Goal: Transaction & Acquisition: Purchase product/service

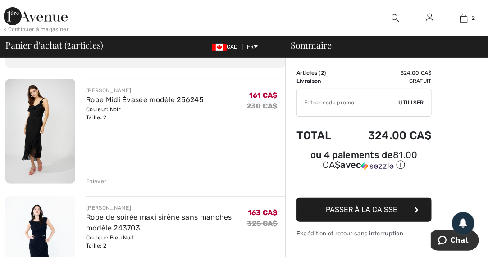
scroll to position [53, 0]
click at [37, 141] on img at bounding box center [40, 131] width 70 height 105
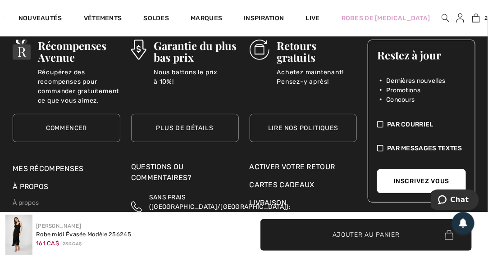
click at [27, 115] on link "Commencer" at bounding box center [67, 128] width 108 height 28
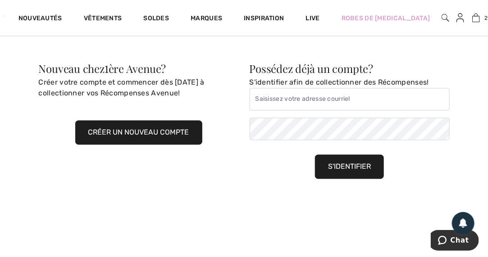
scroll to position [491, 0]
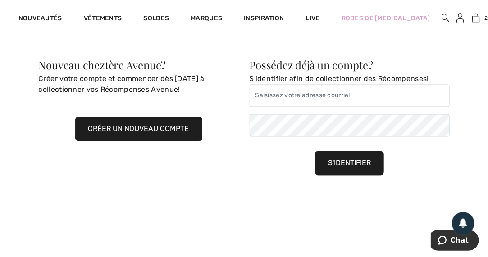
click at [104, 131] on button "Créer un nouveau compte" at bounding box center [138, 129] width 127 height 24
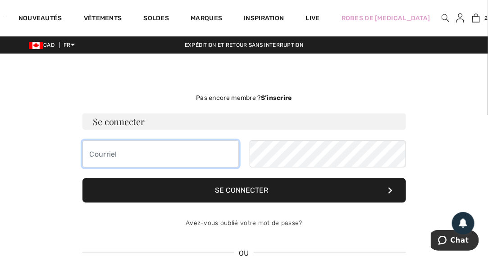
click at [96, 154] on input "email" at bounding box center [160, 154] width 156 height 27
type input "smartine_14@hotmail.com"
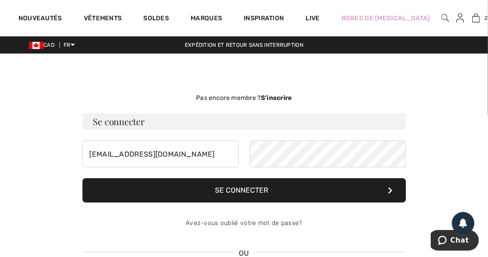
click at [284, 95] on strong "S’inscrire" at bounding box center [276, 98] width 31 height 8
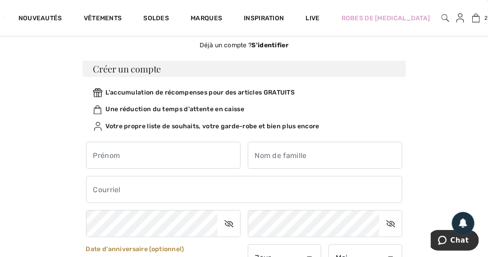
scroll to position [53, 0]
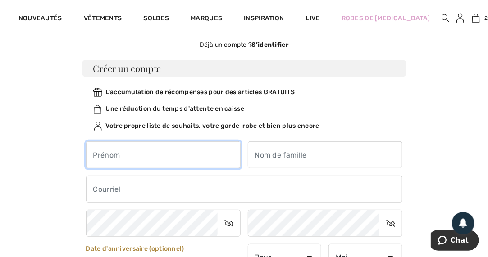
click at [181, 155] on input "text" at bounding box center [163, 154] width 155 height 27
type input "[PERSON_NAME]"
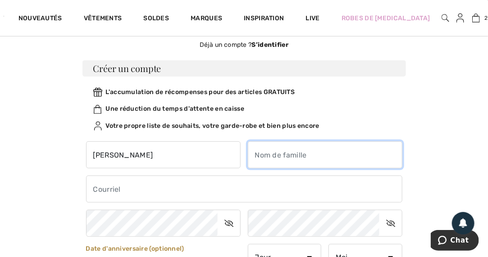
click at [277, 154] on input "text" at bounding box center [325, 154] width 155 height 27
type input "Gonthier"
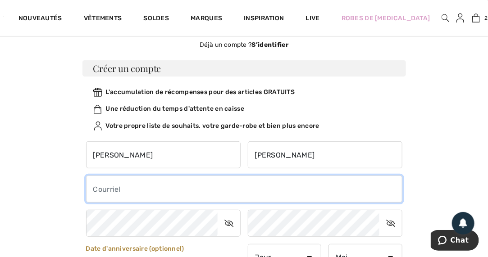
click at [170, 191] on input "email" at bounding box center [244, 189] width 316 height 27
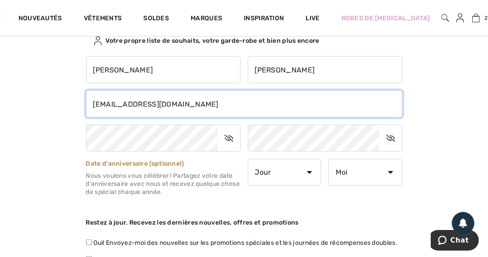
scroll to position [139, 0]
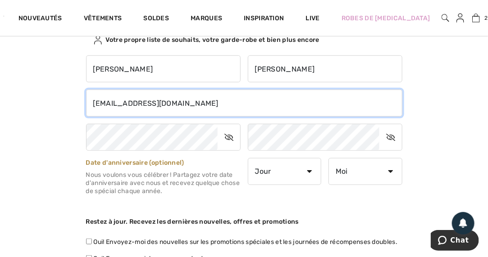
type input "smartine_14@hotmail.com"
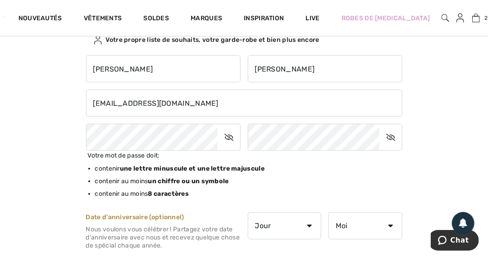
click at [225, 137] on icon at bounding box center [229, 137] width 23 height 21
click at [230, 139] on icon at bounding box center [229, 137] width 22 height 21
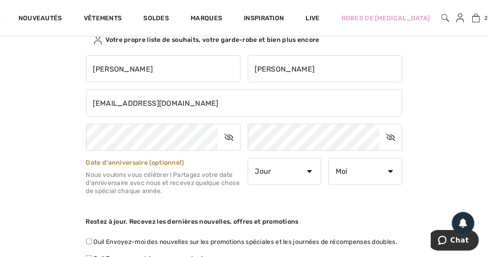
click at [228, 138] on icon at bounding box center [229, 137] width 23 height 21
click at [390, 136] on icon at bounding box center [390, 137] width 23 height 21
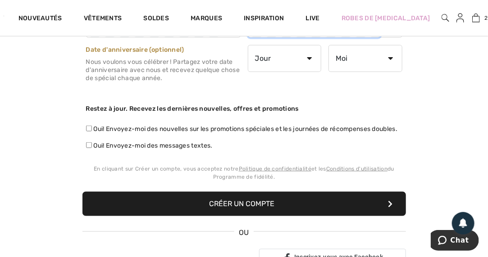
scroll to position [257, 0]
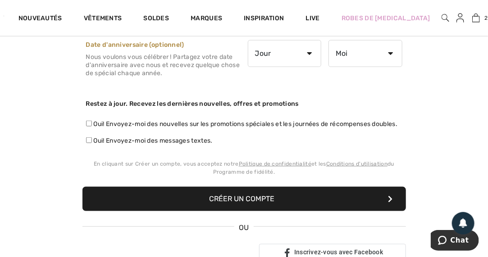
click at [266, 206] on button "Créer un compte" at bounding box center [243, 199] width 323 height 24
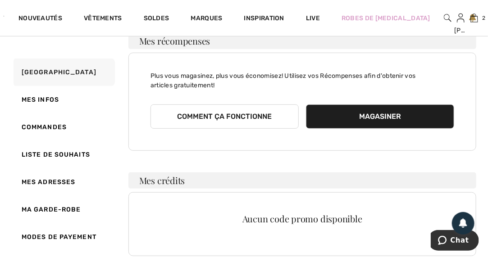
scroll to position [130, 0]
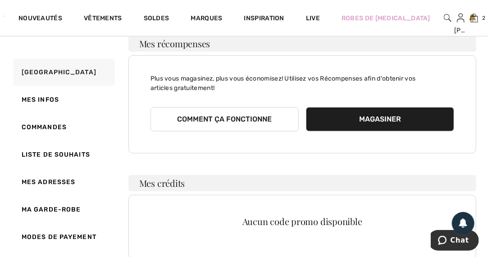
click at [248, 115] on button "Comment ça fonctionne" at bounding box center [224, 119] width 148 height 24
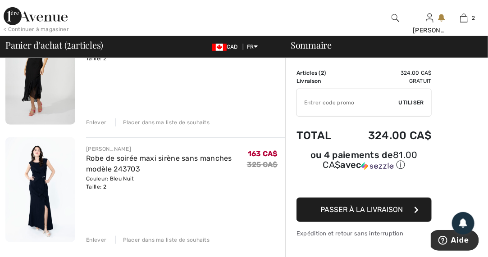
scroll to position [112, 0]
click at [37, 176] on img at bounding box center [40, 189] width 70 height 105
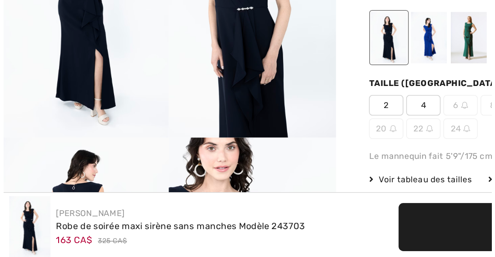
scroll to position [46, 0]
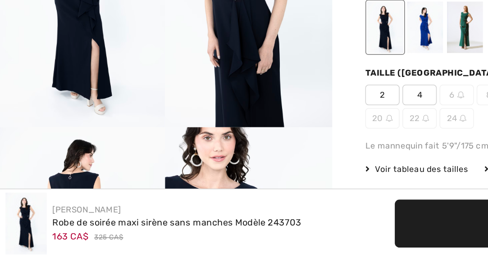
click at [171, 159] on img at bounding box center [165, 90] width 110 height 164
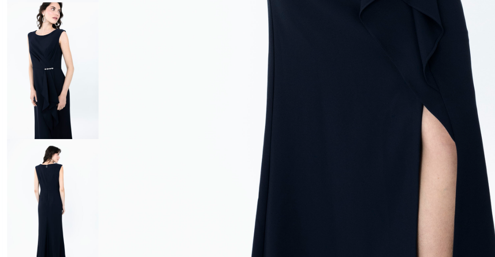
scroll to position [325, 0]
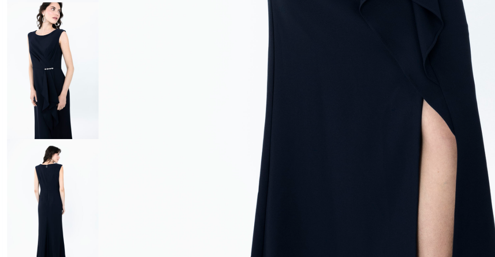
click at [36, 208] on img at bounding box center [36, 225] width 60 height 90
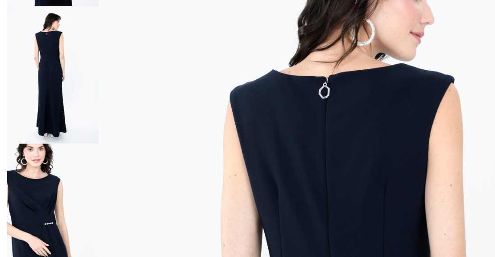
scroll to position [87, 0]
click at [35, 219] on img at bounding box center [36, 227] width 60 height 90
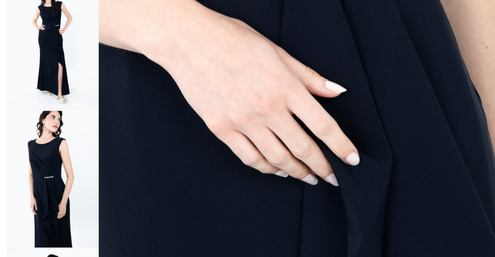
scroll to position [46, 0]
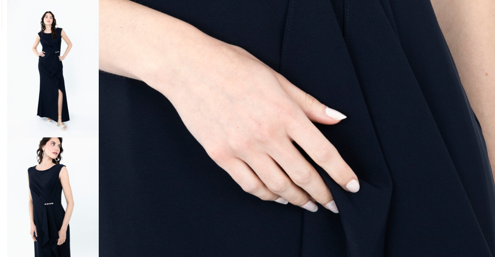
click at [44, 46] on img at bounding box center [36, 45] width 60 height 90
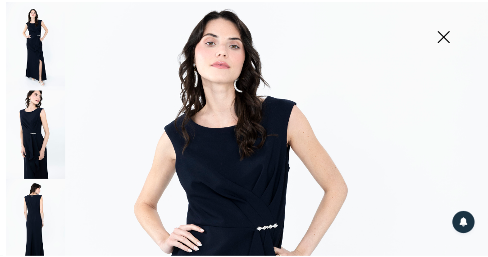
scroll to position [0, 0]
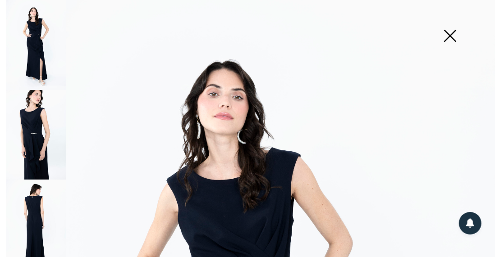
click at [447, 36] on img at bounding box center [449, 37] width 45 height 46
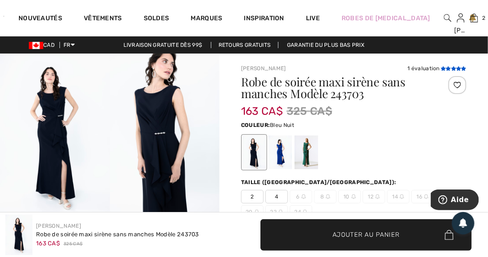
click at [449, 68] on icon at bounding box center [448, 68] width 5 height 5
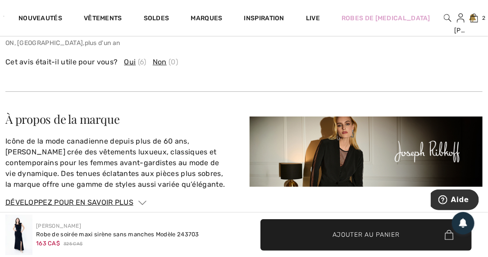
scroll to position [1195, 0]
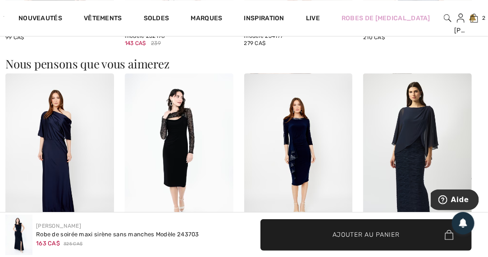
click at [349, 114] on img at bounding box center [298, 154] width 109 height 163
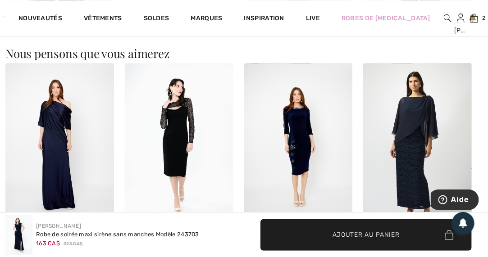
scroll to position [749, 0]
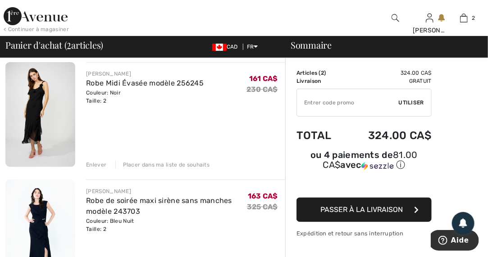
scroll to position [71, 0]
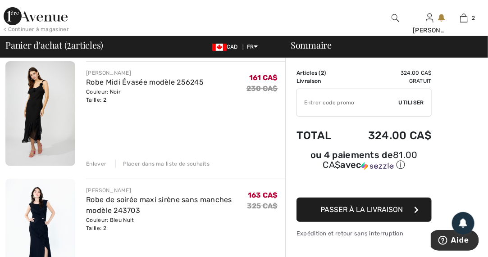
click at [260, 137] on div "[PERSON_NAME] Robe Midi Évasée modèle 256245 Couleur: Noir Taille: 2 Vente fina…" at bounding box center [185, 114] width 199 height 107
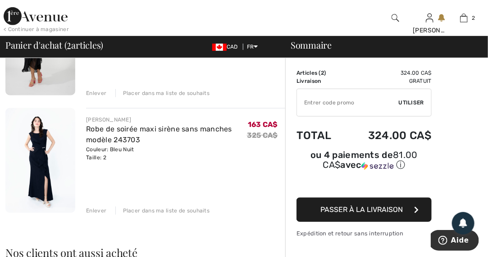
scroll to position [148, 0]
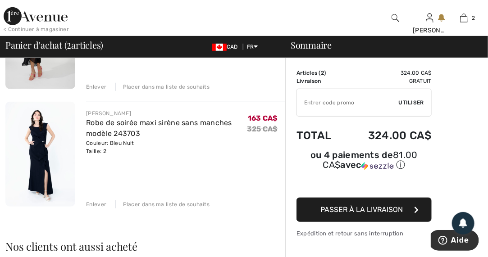
click at [100, 206] on div "Enlever" at bounding box center [96, 204] width 20 height 8
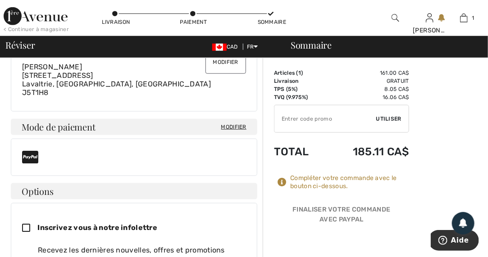
scroll to position [260, 0]
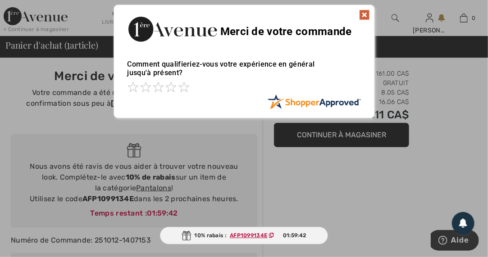
click at [361, 15] on img at bounding box center [364, 14] width 11 height 11
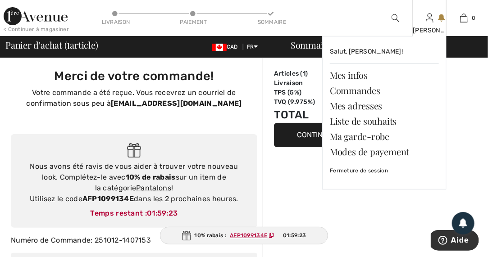
click at [431, 18] on img at bounding box center [430, 18] width 8 height 11
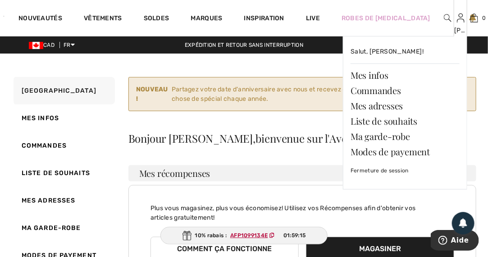
click at [457, 20] on img at bounding box center [461, 18] width 8 height 11
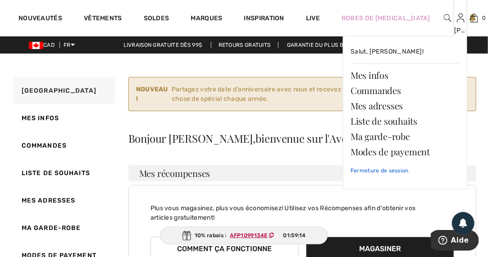
click at [384, 169] on link "Fermeture de session" at bounding box center [404, 170] width 109 height 23
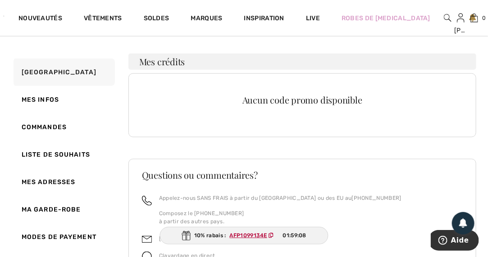
scroll to position [251, 0]
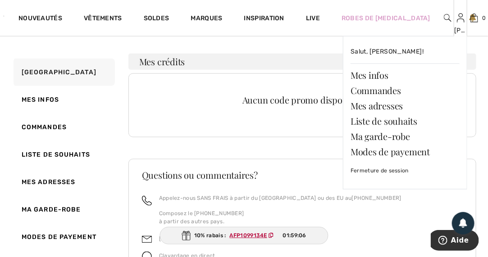
click at [457, 22] on img at bounding box center [461, 18] width 8 height 11
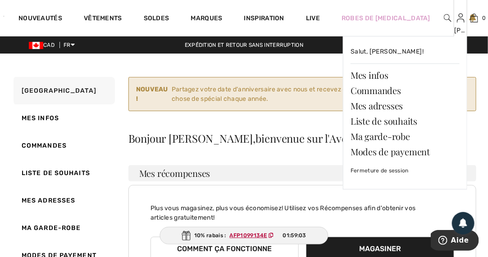
click at [457, 20] on img at bounding box center [461, 18] width 8 height 11
click at [386, 172] on link "Fermeture de session" at bounding box center [404, 170] width 109 height 23
click at [457, 18] on img at bounding box center [461, 18] width 8 height 11
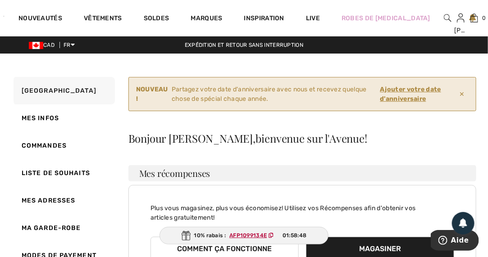
click at [455, 92] on strong "Ajouter votre date d'anniversaire" at bounding box center [418, 94] width 76 height 19
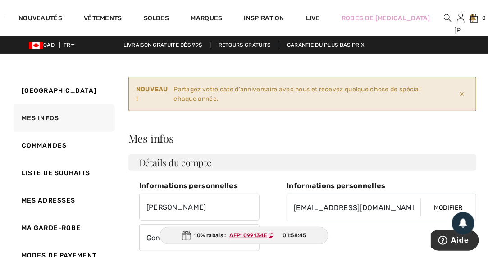
click at [462, 92] on span "✕" at bounding box center [462, 94] width 13 height 17
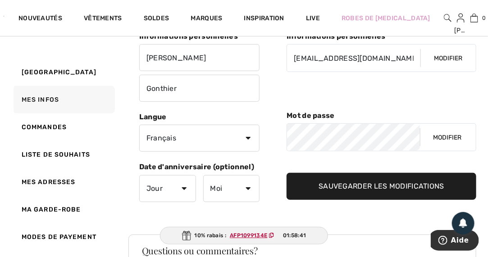
scroll to position [98, 0]
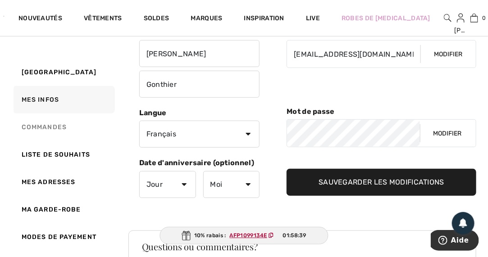
click at [45, 130] on link "Commandes" at bounding box center [63, 127] width 103 height 27
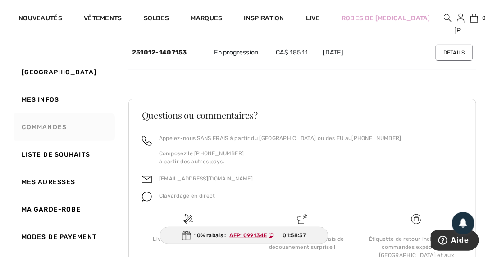
scroll to position [0, 0]
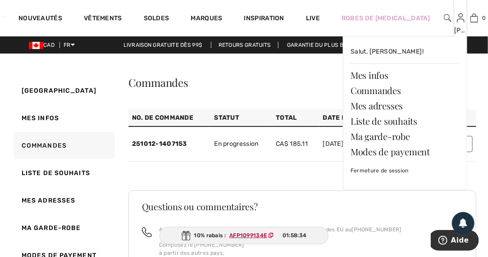
click at [457, 22] on img at bounding box center [461, 18] width 8 height 11
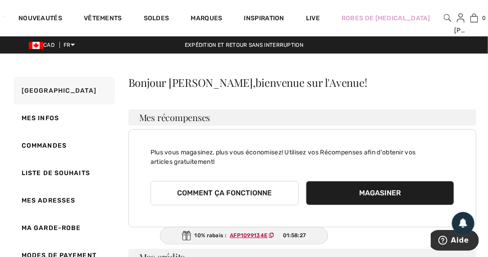
click at [382, 188] on button "Magasiner" at bounding box center [380, 193] width 148 height 24
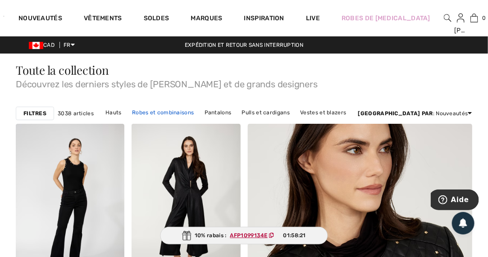
click at [190, 114] on link "Robes et combinaisons" at bounding box center [162, 113] width 71 height 12
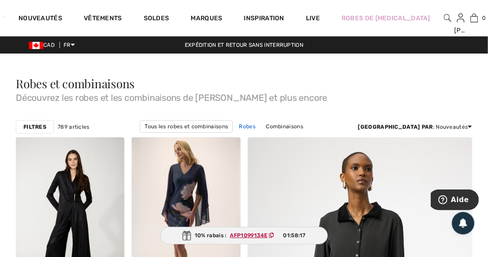
click at [235, 124] on link "Robes" at bounding box center [248, 127] width 26 height 12
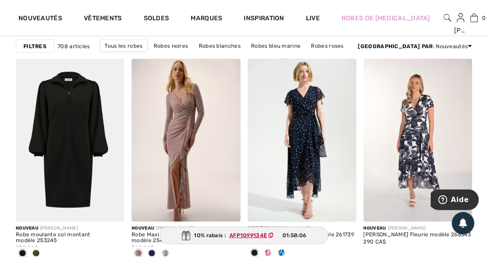
scroll to position [501, 0]
click at [187, 126] on img at bounding box center [186, 140] width 109 height 163
click at [54, 171] on img at bounding box center [70, 140] width 109 height 163
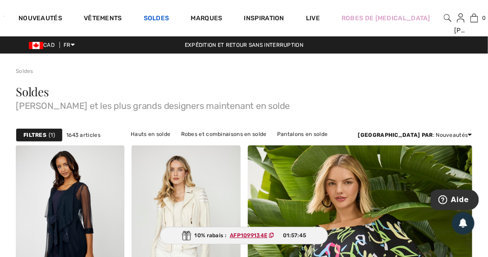
click at [163, 21] on link "Soldes" at bounding box center [157, 18] width 26 height 9
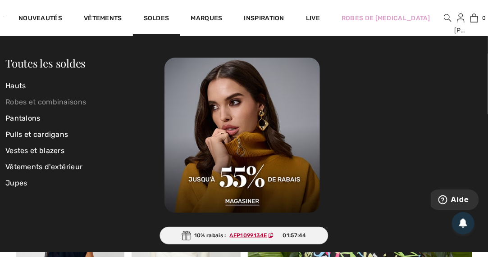
click at [54, 105] on link "Robes et combinaisons" at bounding box center [84, 102] width 159 height 16
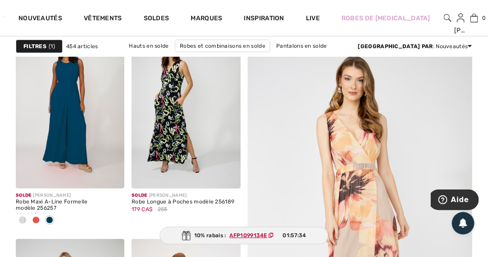
scroll to position [106, 0]
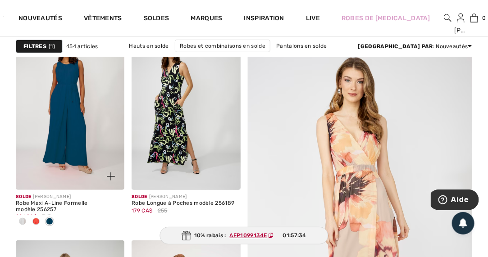
click at [87, 132] on img at bounding box center [70, 108] width 109 height 163
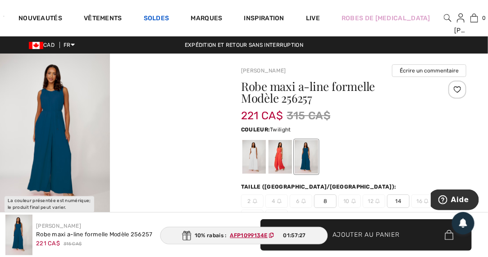
click at [158, 21] on link "Soldes" at bounding box center [157, 18] width 26 height 9
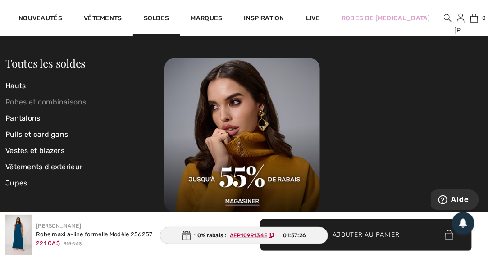
click at [44, 103] on link "Robes et combinaisons" at bounding box center [84, 102] width 159 height 16
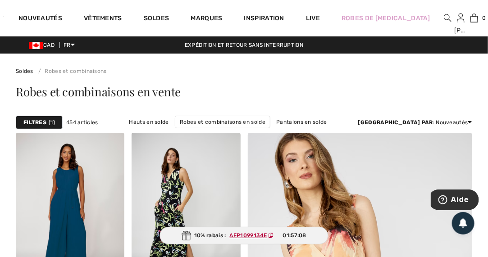
click at [37, 119] on strong "Filtres" at bounding box center [34, 122] width 23 height 8
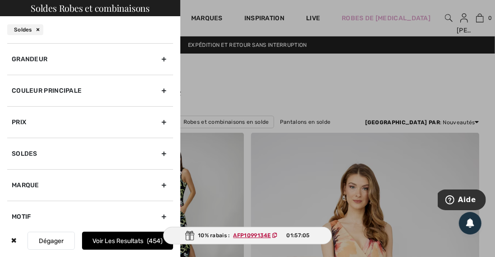
click at [29, 58] on div "Grandeur" at bounding box center [90, 59] width 166 height 32
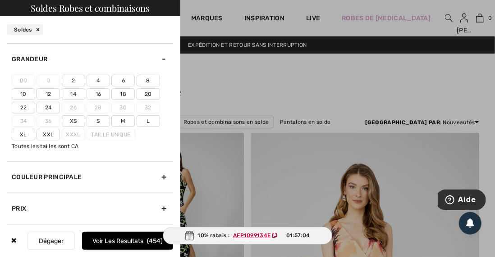
click at [72, 81] on label "2" at bounding box center [73, 81] width 23 height 12
click at [0, 0] on input"] "2" at bounding box center [0, 0] width 0 height 0
click at [126, 240] on button "Voir les resultats 242" at bounding box center [127, 241] width 91 height 18
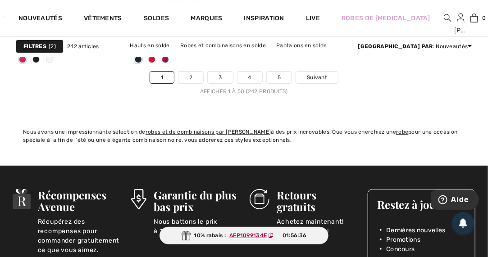
scroll to position [3389, 0]
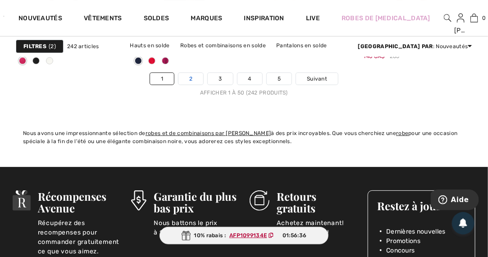
click at [191, 80] on link "2" at bounding box center [190, 79] width 25 height 12
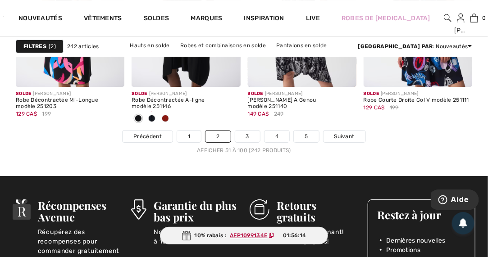
scroll to position [3332, 0]
click at [246, 139] on link "3" at bounding box center [247, 137] width 25 height 12
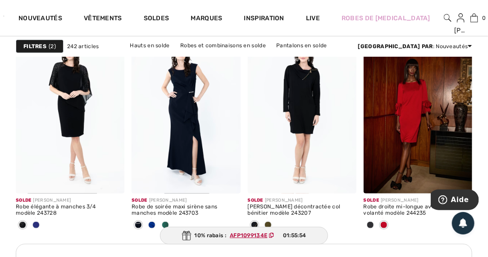
scroll to position [2502, 0]
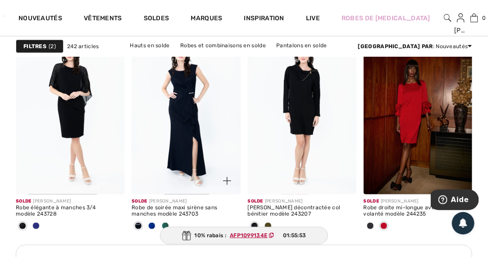
click at [195, 122] on img at bounding box center [186, 113] width 109 height 163
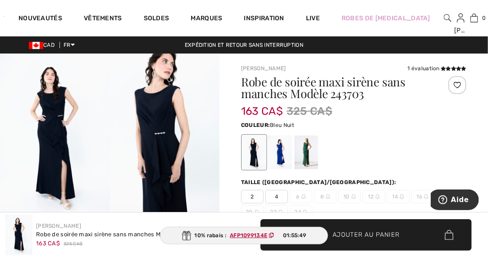
click at [257, 198] on span "2" at bounding box center [252, 197] width 23 height 14
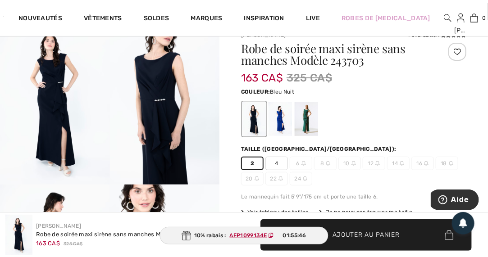
scroll to position [36, 0]
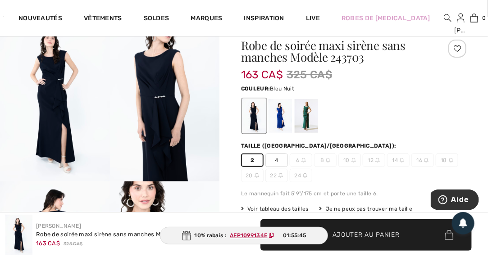
click at [397, 233] on span "Ajouter au panier" at bounding box center [365, 234] width 67 height 9
